Goal: Transaction & Acquisition: Download file/media

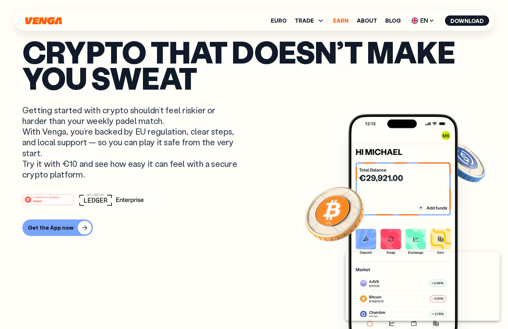
click at [342, 20] on link "Earn" at bounding box center [341, 20] width 15 height 5
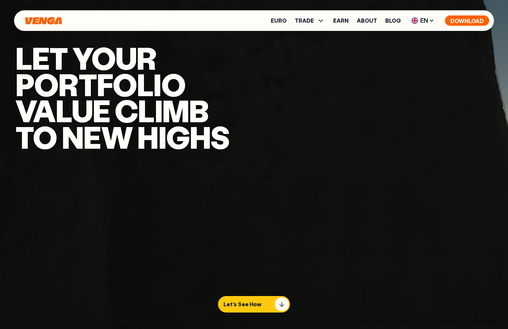
click at [465, 20] on button "Download" at bounding box center [467, 20] width 44 height 10
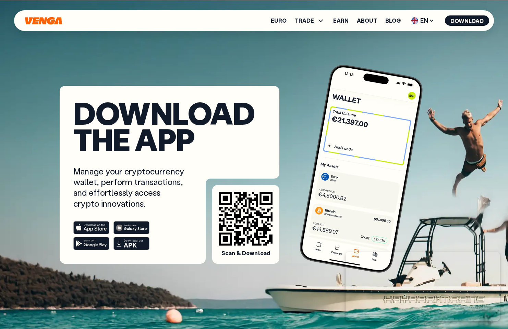
click at [95, 225] on icon at bounding box center [91, 228] width 31 height 8
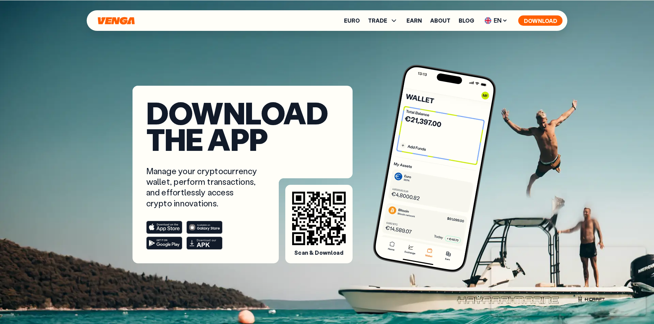
click at [547, 18] on button "Download" at bounding box center [540, 20] width 44 height 10
click at [171, 224] on icon at bounding box center [164, 228] width 31 height 8
click at [174, 226] on rect at bounding box center [164, 227] width 36 height 13
click at [170, 243] on rect at bounding box center [164, 243] width 36 height 13
